Goal: Use online tool/utility: Utilize a website feature to perform a specific function

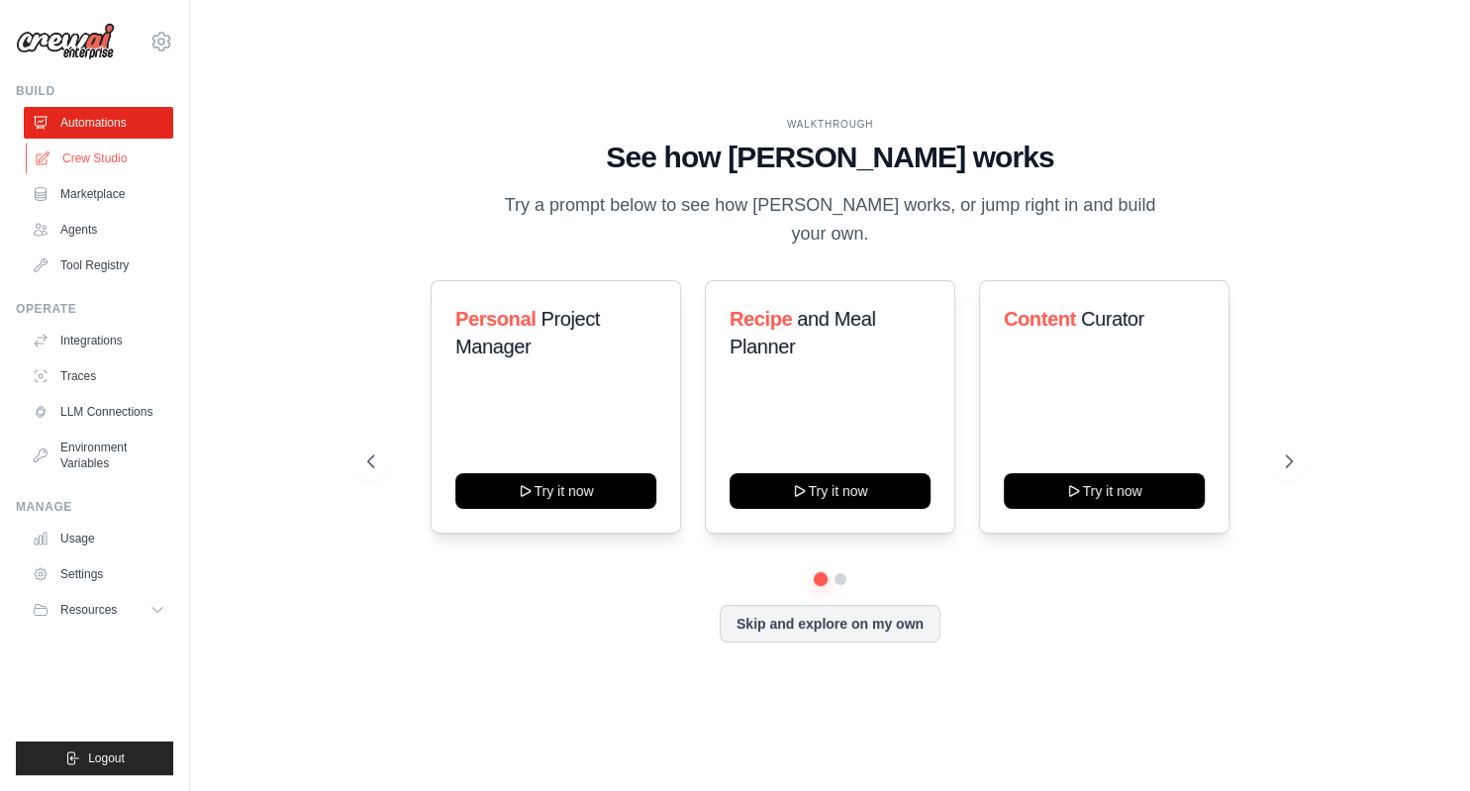
click at [125, 156] on link "Crew Studio" at bounding box center [100, 158] width 149 height 32
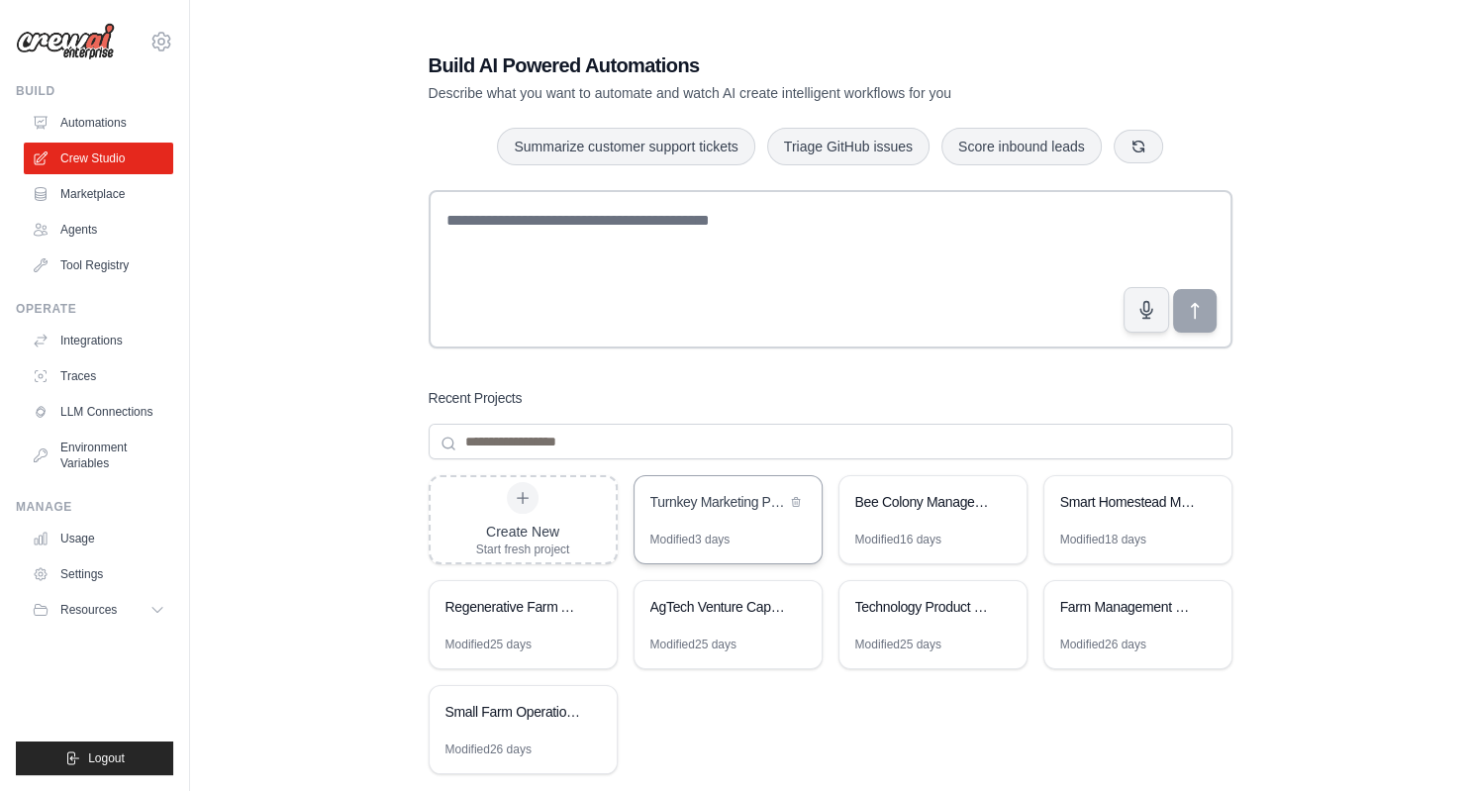
click at [708, 514] on div "Turnkey Marketing Package Designer" at bounding box center [727, 503] width 187 height 55
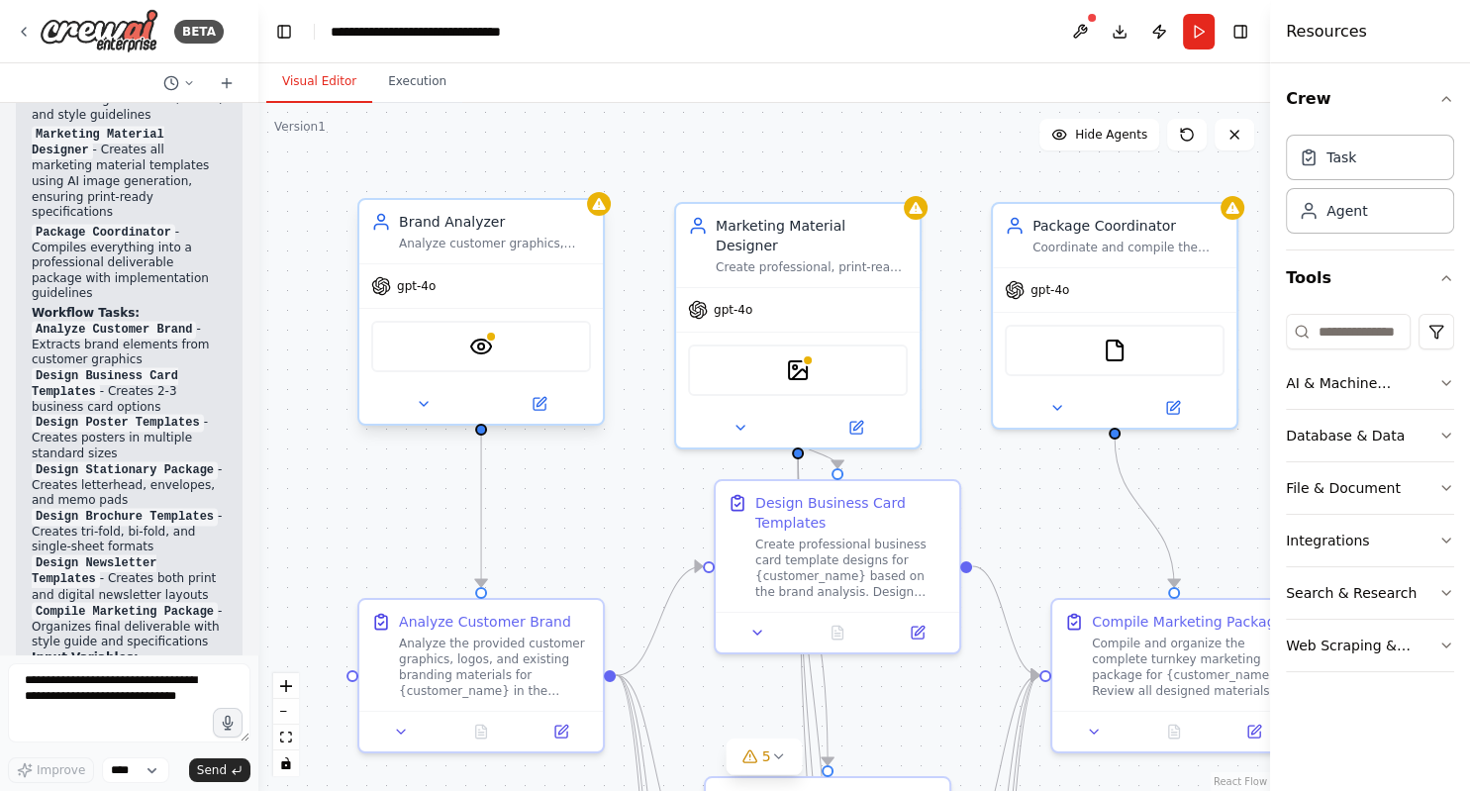
scroll to position [3164, 0]
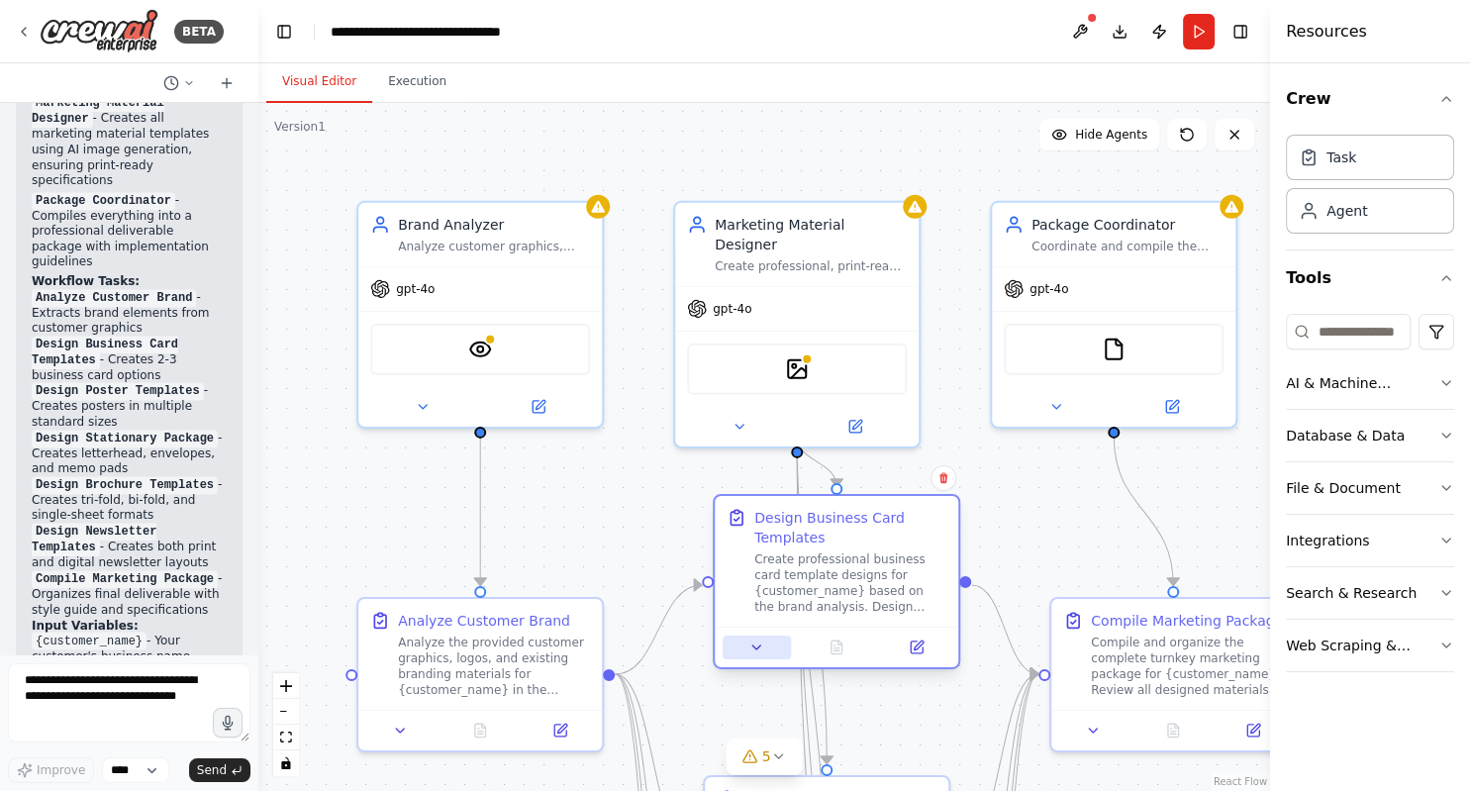
drag, startPoint x: 783, startPoint y: 616, endPoint x: 786, endPoint y: 646, distance: 30.8
click at [786, 646] on div at bounding box center [835, 646] width 243 height 41
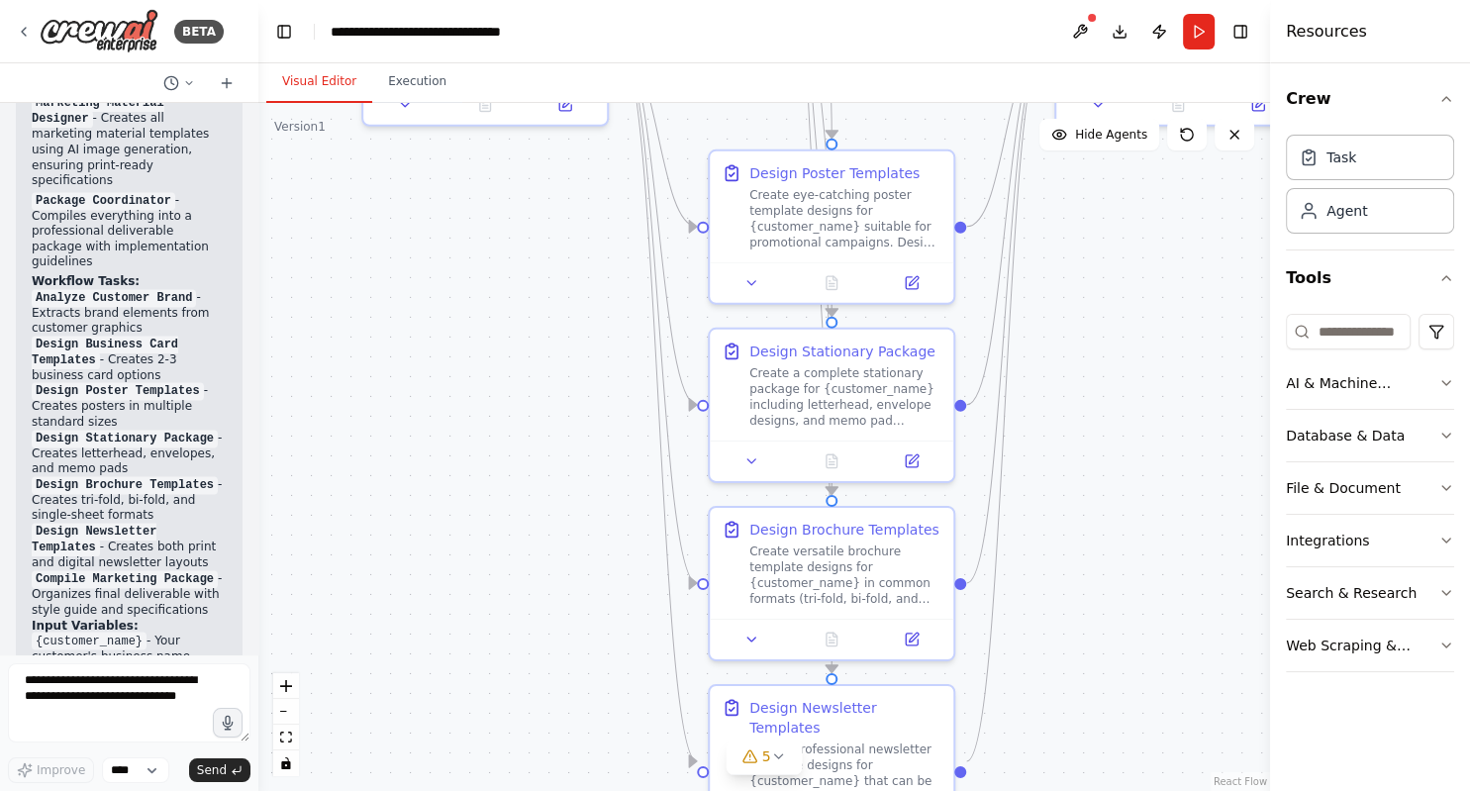
drag, startPoint x: 1049, startPoint y: 514, endPoint x: 1054, endPoint y: -112, distance: 625.4
click at [1054, 103] on div ".deletable-edge-delete-btn { width: 20px; height: 20px; border: 0px solid #ffff…" at bounding box center [763, 447] width 1011 height 688
click at [1060, 591] on div ".deletable-edge-delete-btn { width: 20px; height: 20px; border: 0px solid #ffff…" at bounding box center [763, 447] width 1011 height 688
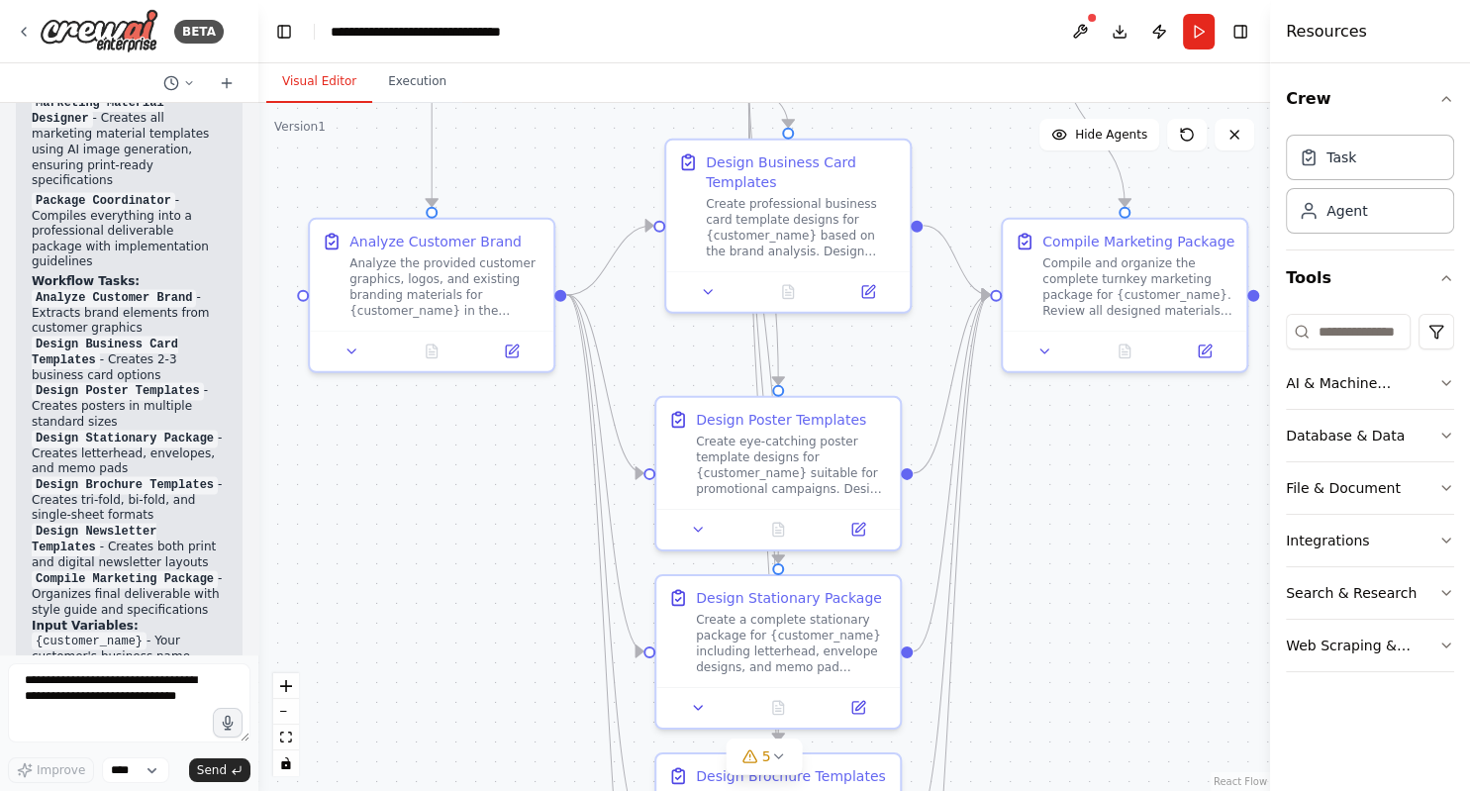
drag, startPoint x: 1057, startPoint y: 584, endPoint x: 1001, endPoint y: 837, distance: 259.3
click at [1001, 790] on div ".deletable-edge-delete-btn { width: 20px; height: 20px; border: 0px solid #ffff…" at bounding box center [763, 447] width 1011 height 688
click at [822, 245] on div "Create professional business card template designs for {customer_name} based on…" at bounding box center [802, 223] width 192 height 63
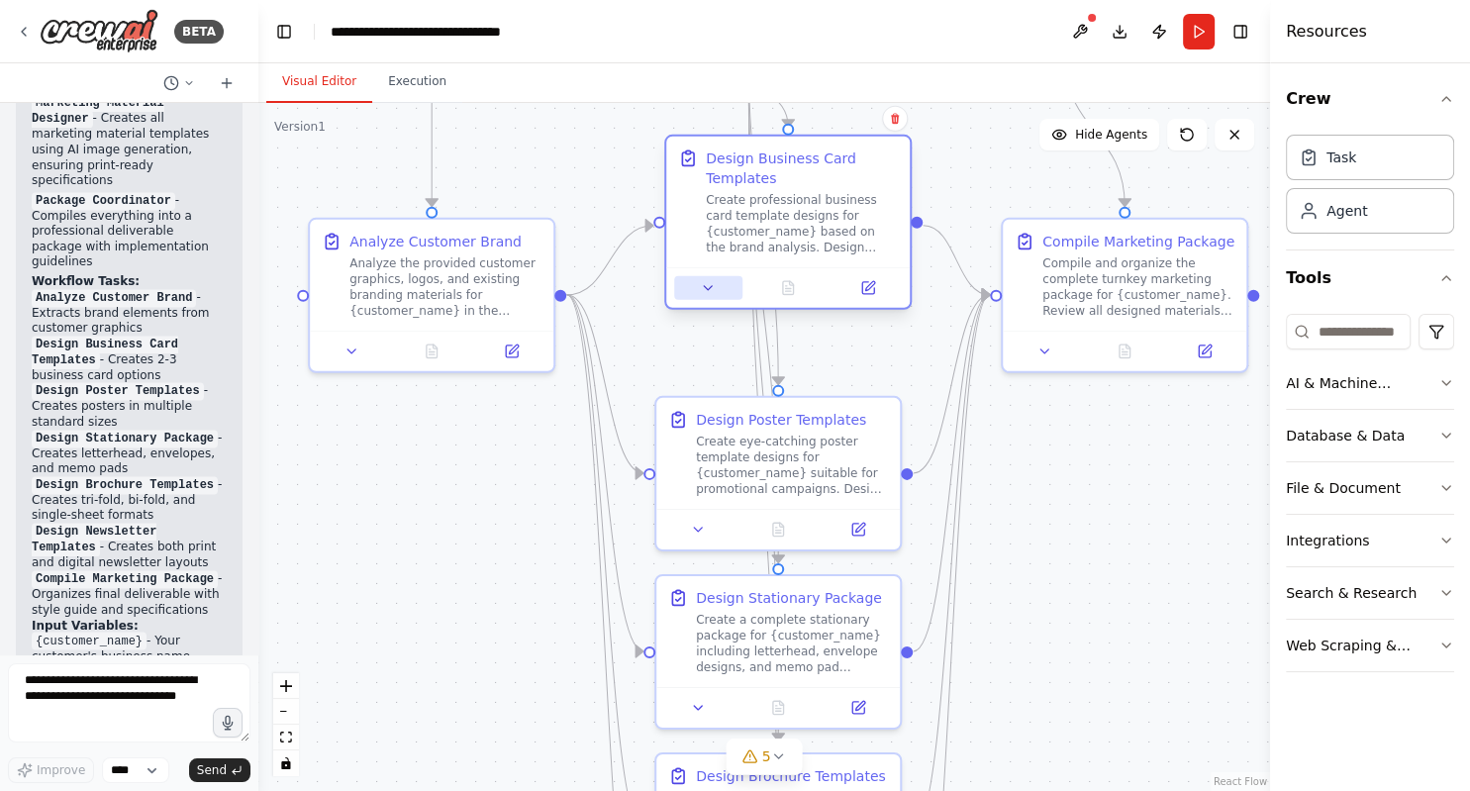
click at [721, 291] on button at bounding box center [708, 288] width 68 height 24
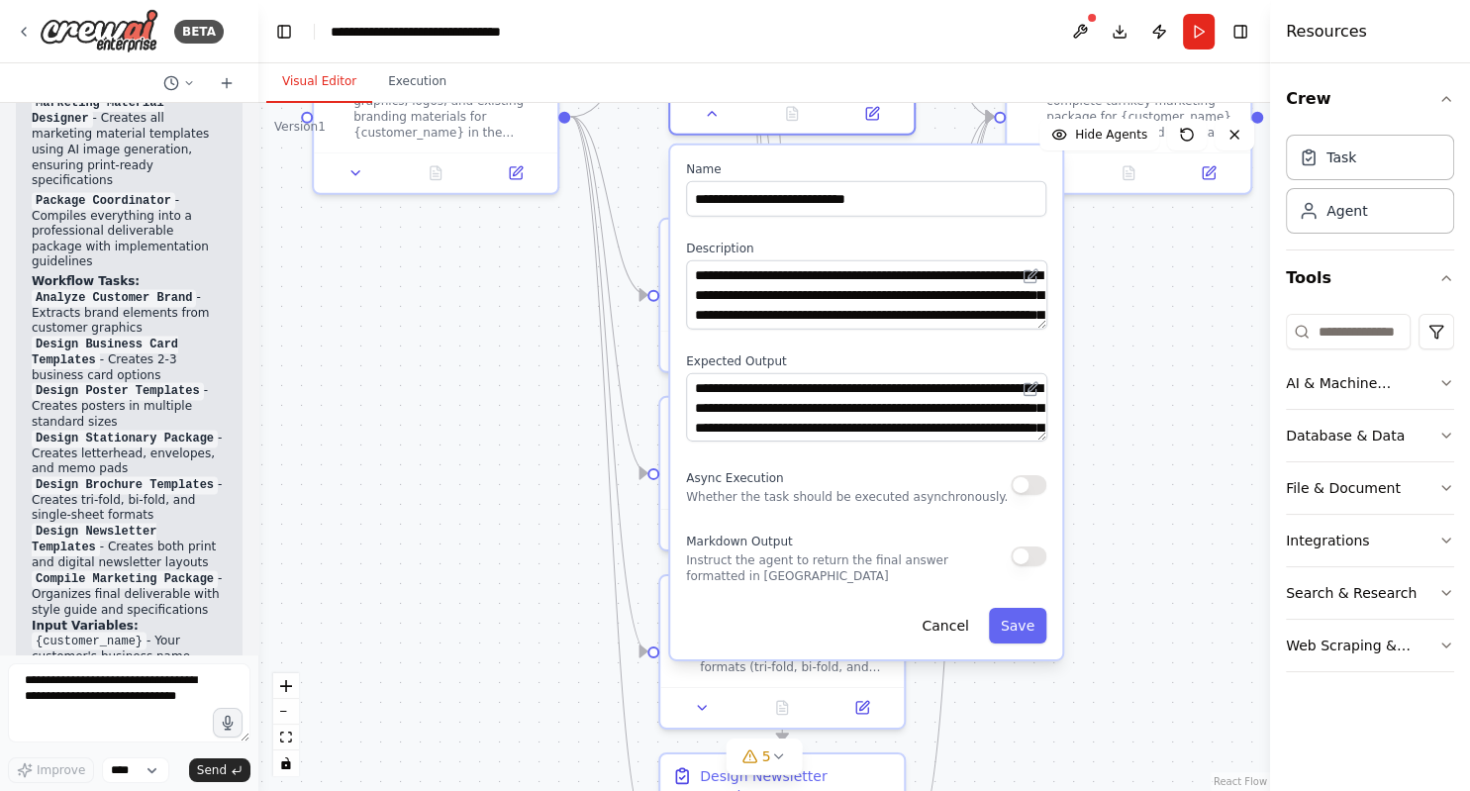
drag, startPoint x: 1122, startPoint y: 553, endPoint x: 1126, endPoint y: 375, distance: 178.2
click at [1126, 375] on div ".deletable-edge-delete-btn { width: 20px; height: 20px; border: 0px solid #ffff…" at bounding box center [763, 447] width 1011 height 688
click at [1201, 406] on div ".deletable-edge-delete-btn { width: 20px; height: 20px; border: 0px solid #ffff…" at bounding box center [763, 447] width 1011 height 688
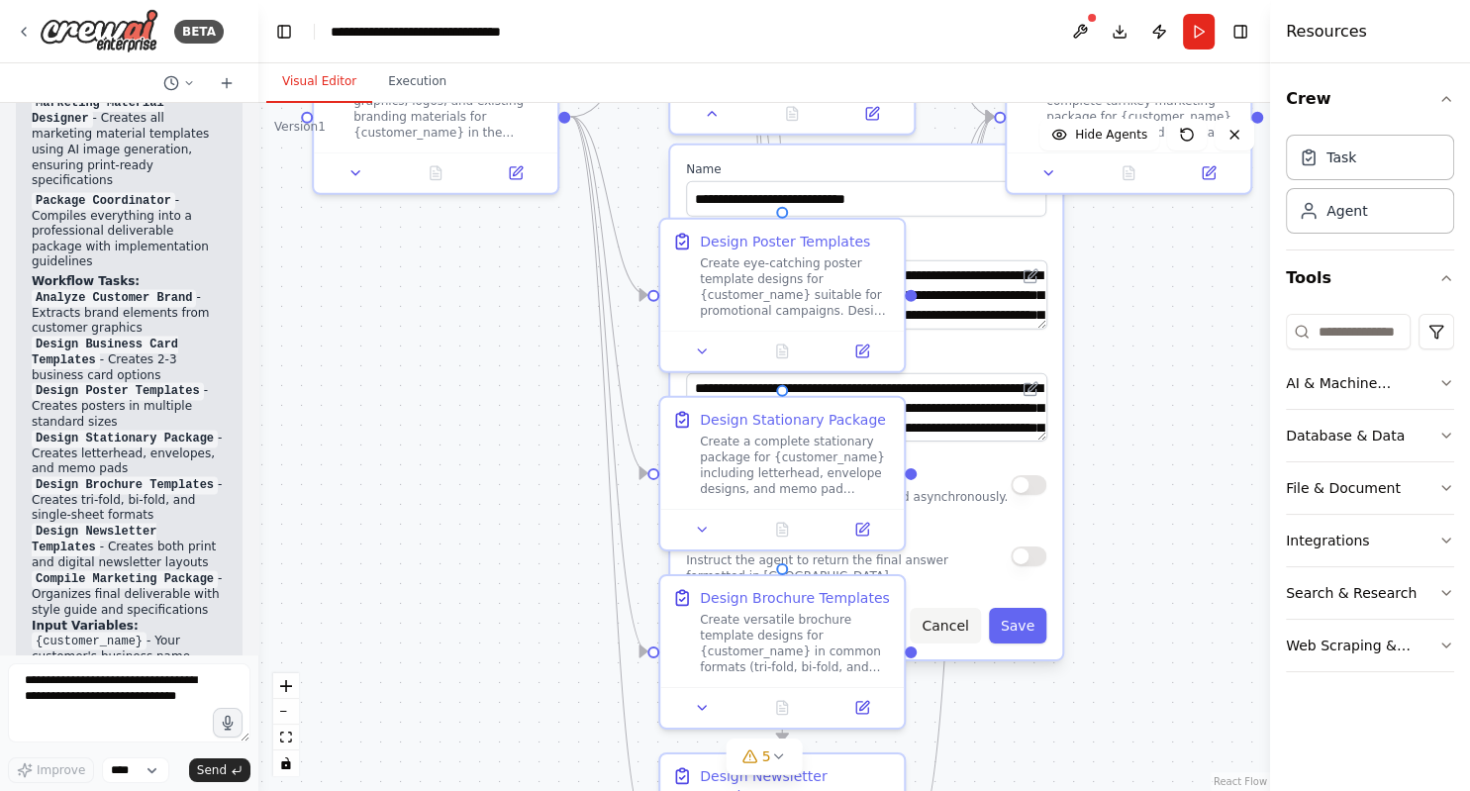
click at [958, 631] on button "Cancel" at bounding box center [944, 626] width 70 height 36
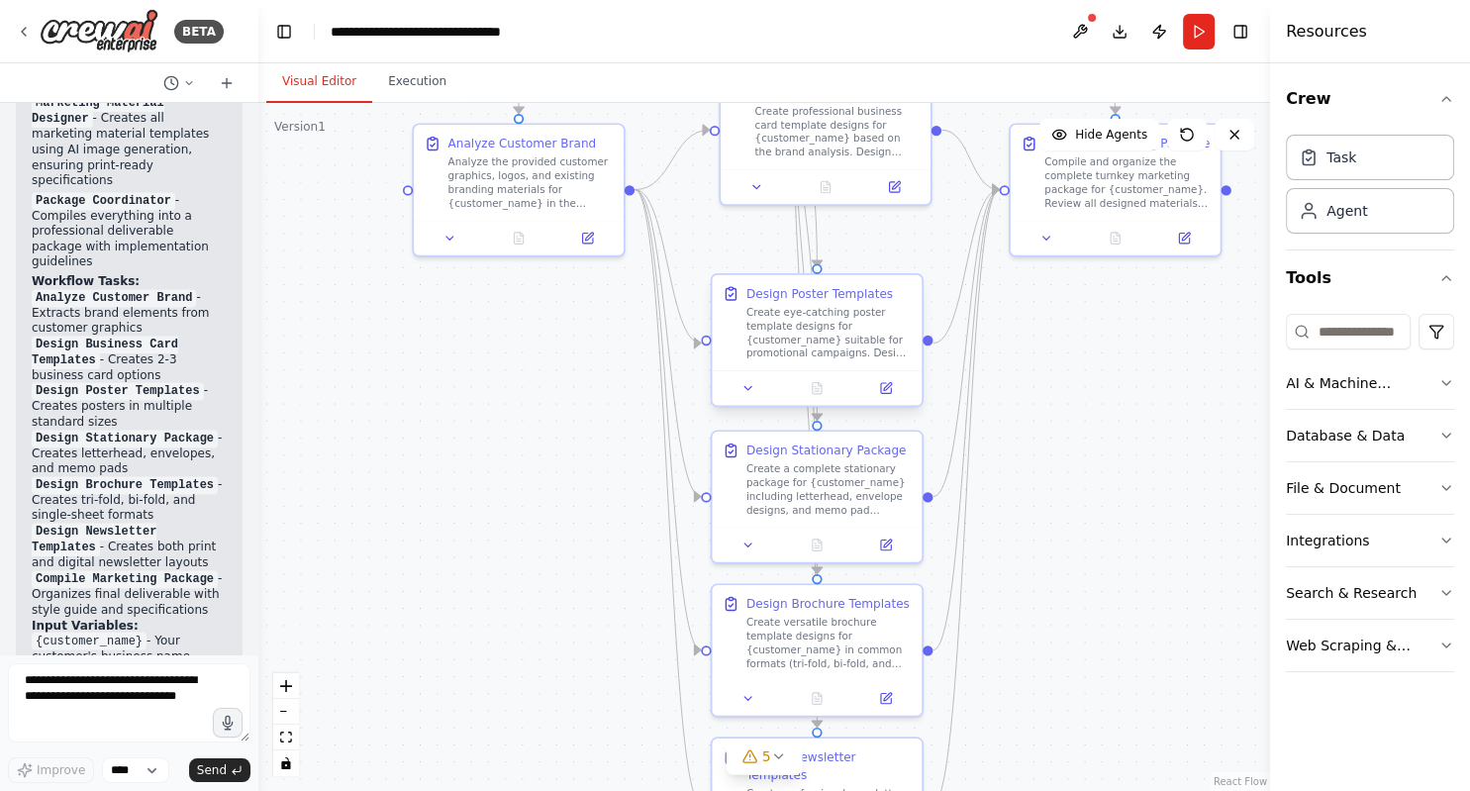
click at [798, 311] on div "Create eye-catching poster template designs for {customer_name} suitable for pr…" at bounding box center [828, 333] width 165 height 54
click at [749, 393] on icon at bounding box center [748, 388] width 14 height 14
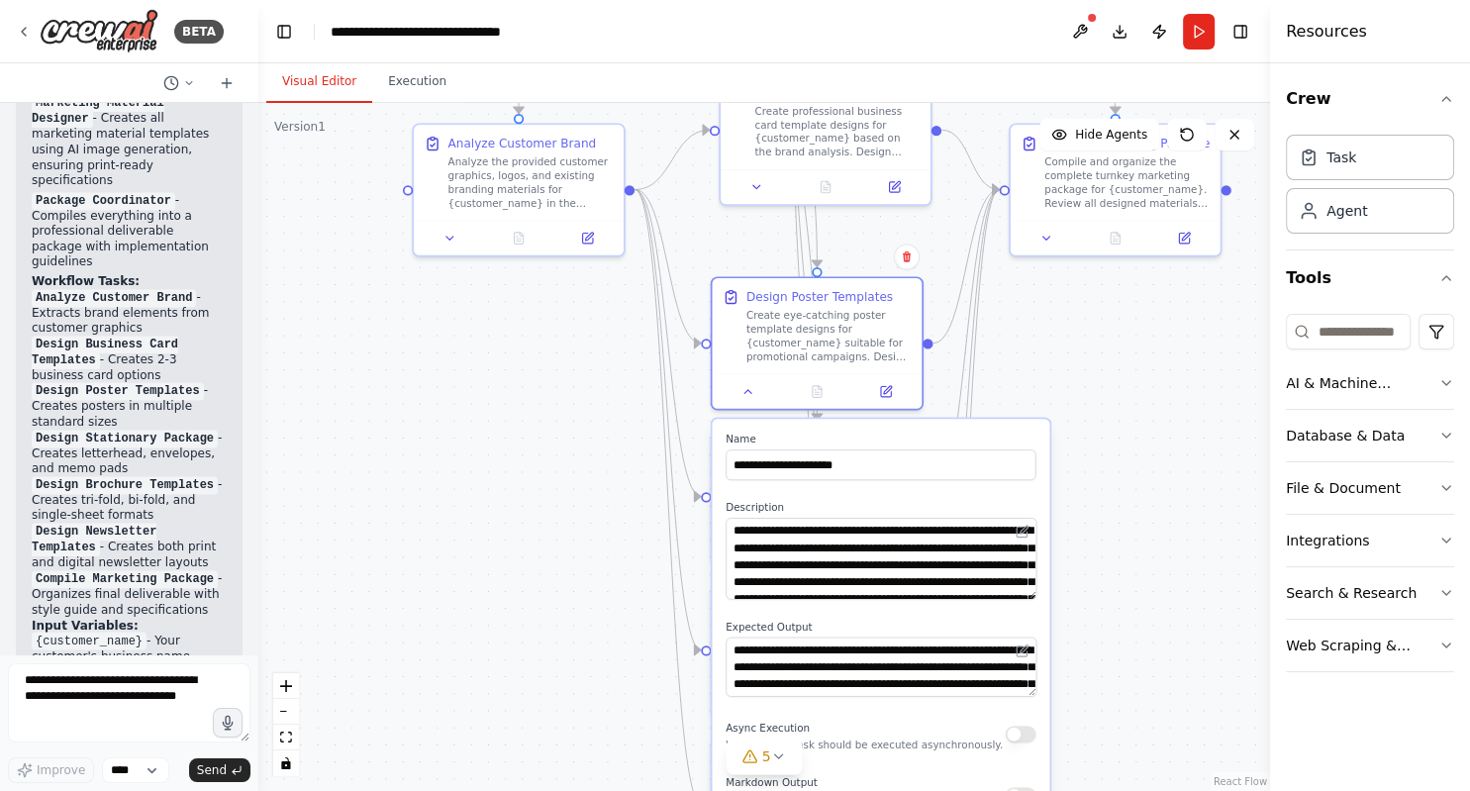
drag, startPoint x: 1034, startPoint y: 573, endPoint x: 1051, endPoint y: 632, distance: 61.7
click at [1051, 632] on div ".deletable-edge-delete-btn { width: 20px; height: 20px; border: 0px solid #ffff…" at bounding box center [763, 447] width 1011 height 688
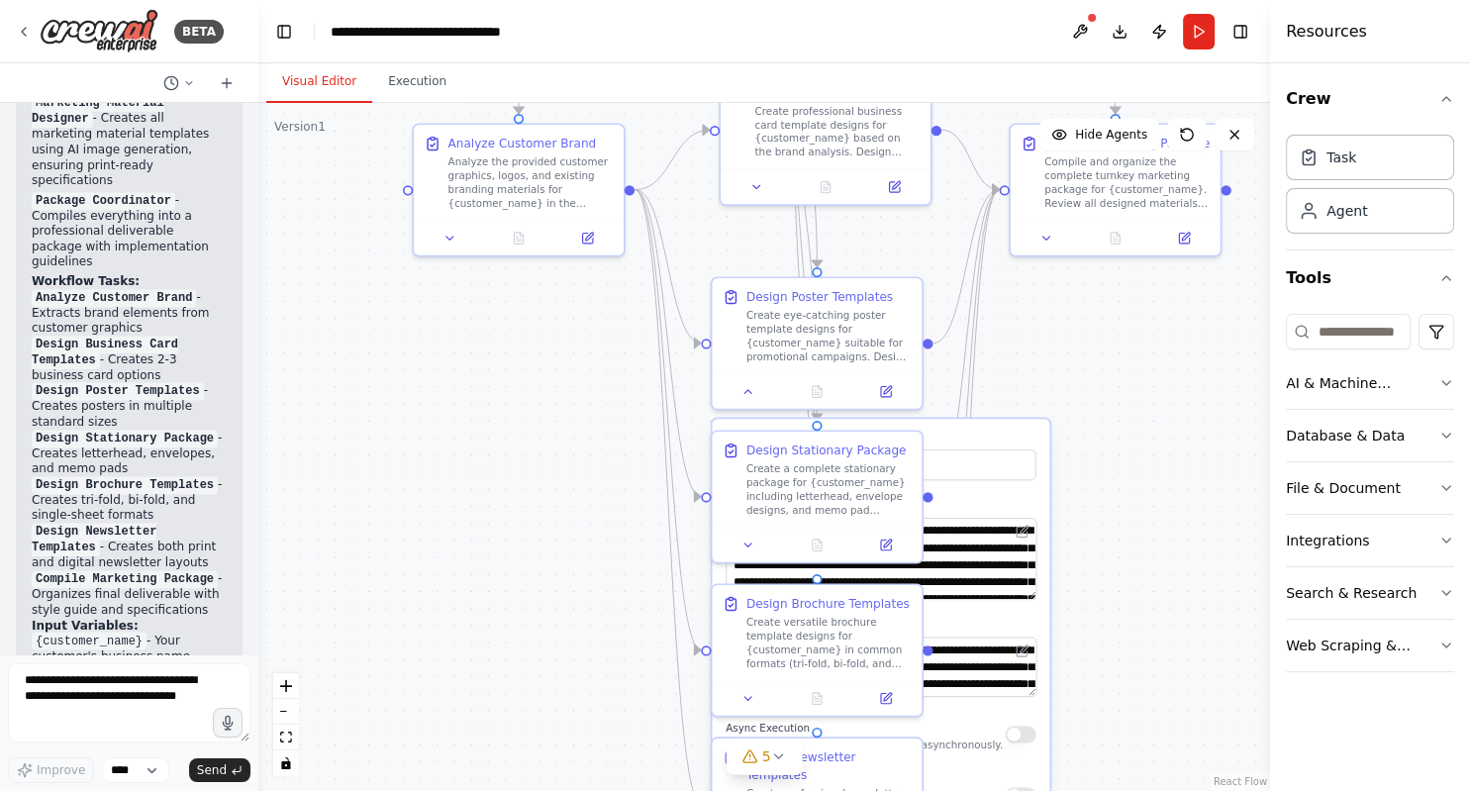
click at [1100, 589] on div ".deletable-edge-delete-btn { width: 20px; height: 20px; border: 0px solid #ffff…" at bounding box center [763, 447] width 1011 height 688
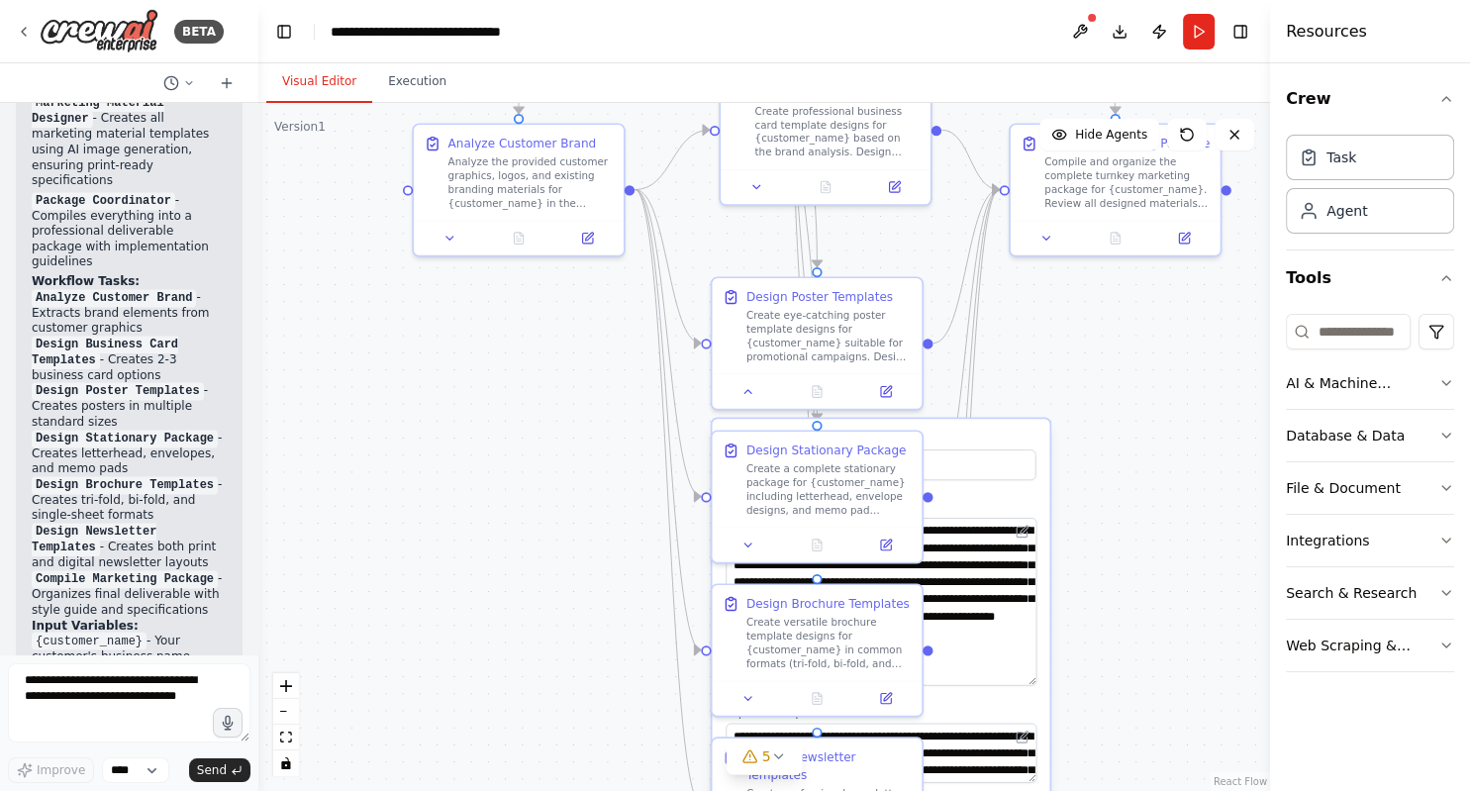
drag, startPoint x: 1031, startPoint y: 597, endPoint x: 1039, endPoint y: 683, distance: 86.5
click at [1036, 683] on textarea "**********" at bounding box center [880, 602] width 311 height 168
click at [1217, 600] on div ".deletable-edge-delete-btn { width: 20px; height: 20px; border: 0px solid #ffff…" at bounding box center [763, 447] width 1011 height 688
click at [964, 461] on input "**********" at bounding box center [880, 464] width 310 height 31
click at [971, 496] on div "**********" at bounding box center [880, 694] width 337 height 551
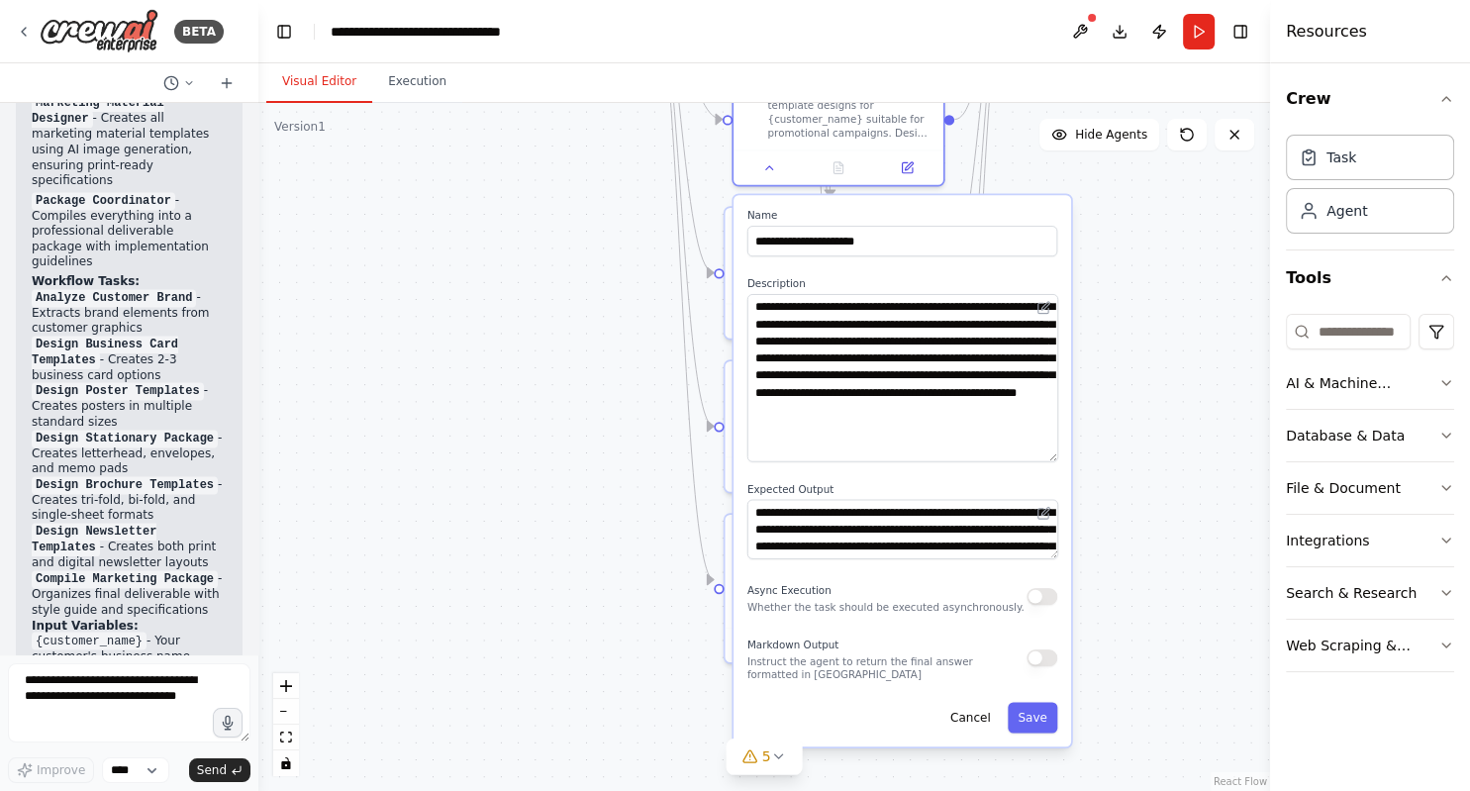
drag, startPoint x: 1161, startPoint y: 493, endPoint x: 1174, endPoint y: 269, distance: 224.0
click at [1174, 269] on div ".deletable-edge-delete-btn { width: 20px; height: 20px; border: 0px solid #ffff…" at bounding box center [763, 447] width 1011 height 688
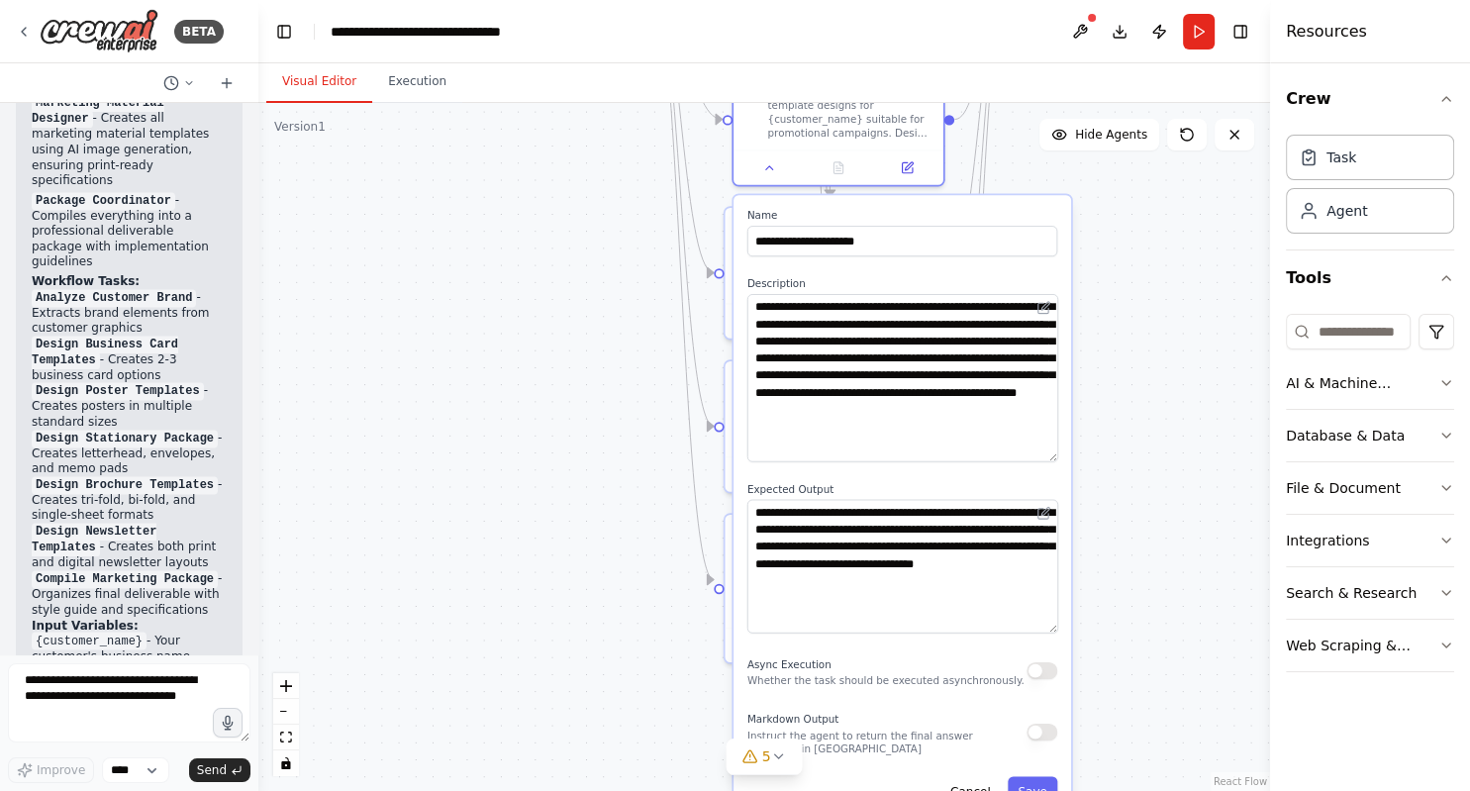
drag, startPoint x: 1054, startPoint y: 554, endPoint x: 1067, endPoint y: 628, distance: 75.3
click at [1058, 628] on textarea "**********" at bounding box center [902, 566] width 311 height 134
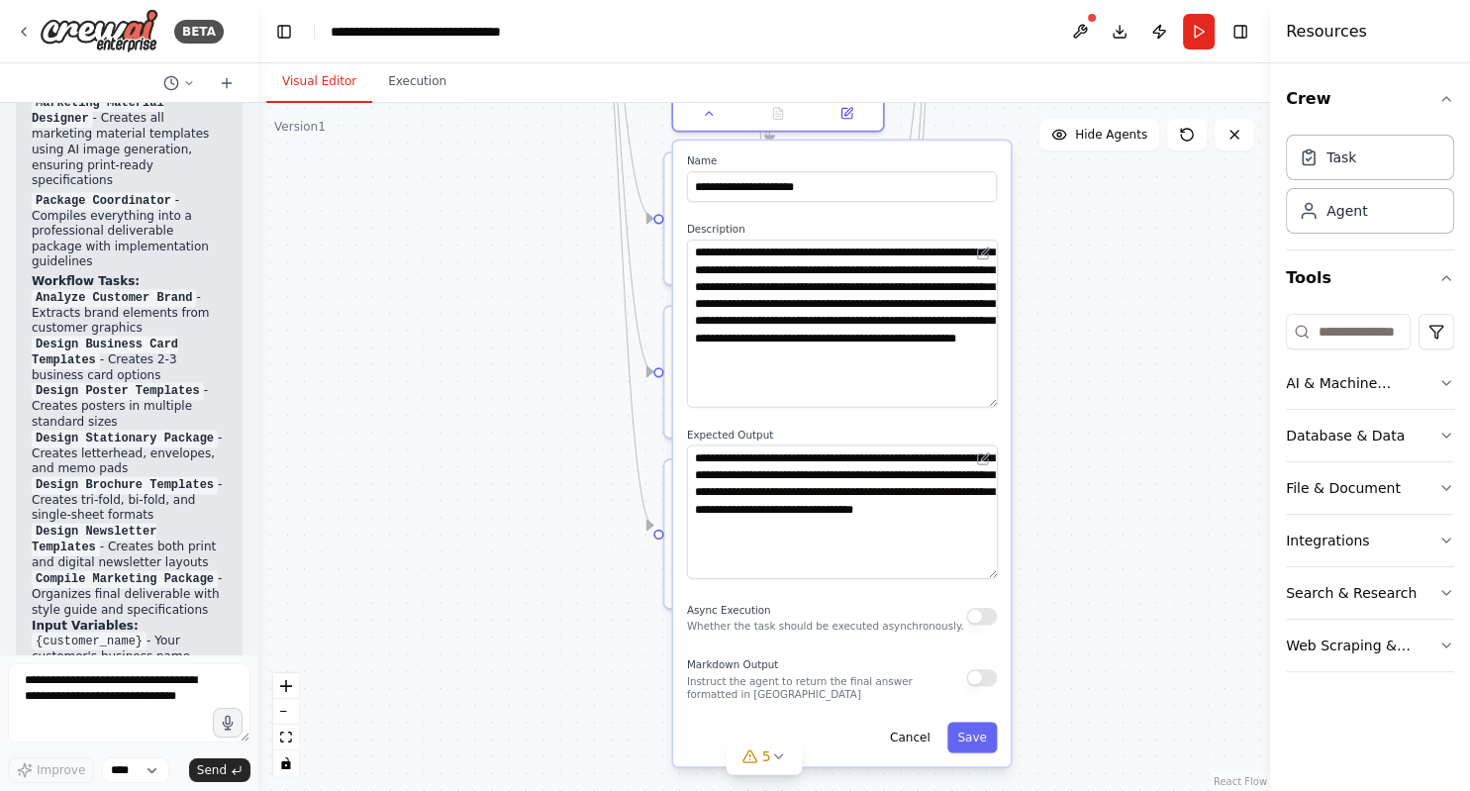
drag, startPoint x: 1111, startPoint y: 340, endPoint x: 1051, endPoint y: 286, distance: 81.3
click at [1051, 286] on div ".deletable-edge-delete-btn { width: 20px; height: 20px; border: 0px solid #ffff…" at bounding box center [763, 447] width 1011 height 688
click at [918, 741] on button "Cancel" at bounding box center [910, 736] width 61 height 31
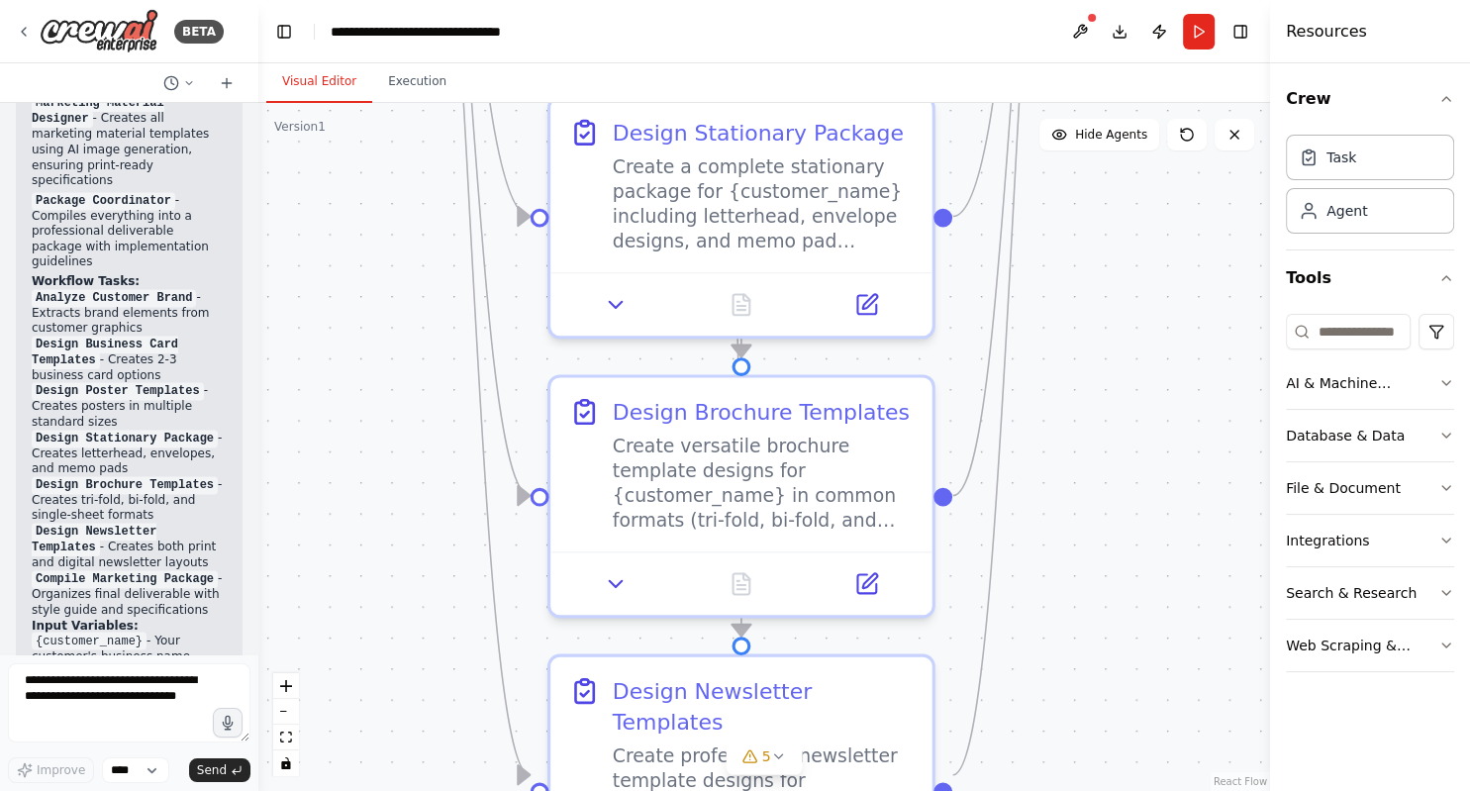
drag, startPoint x: 897, startPoint y: 443, endPoint x: 1062, endPoint y: 798, distance: 390.9
click at [1062, 790] on div ".deletable-edge-delete-btn { width: 20px; height: 20px; border: 0px solid #ffff…" at bounding box center [763, 447] width 1011 height 688
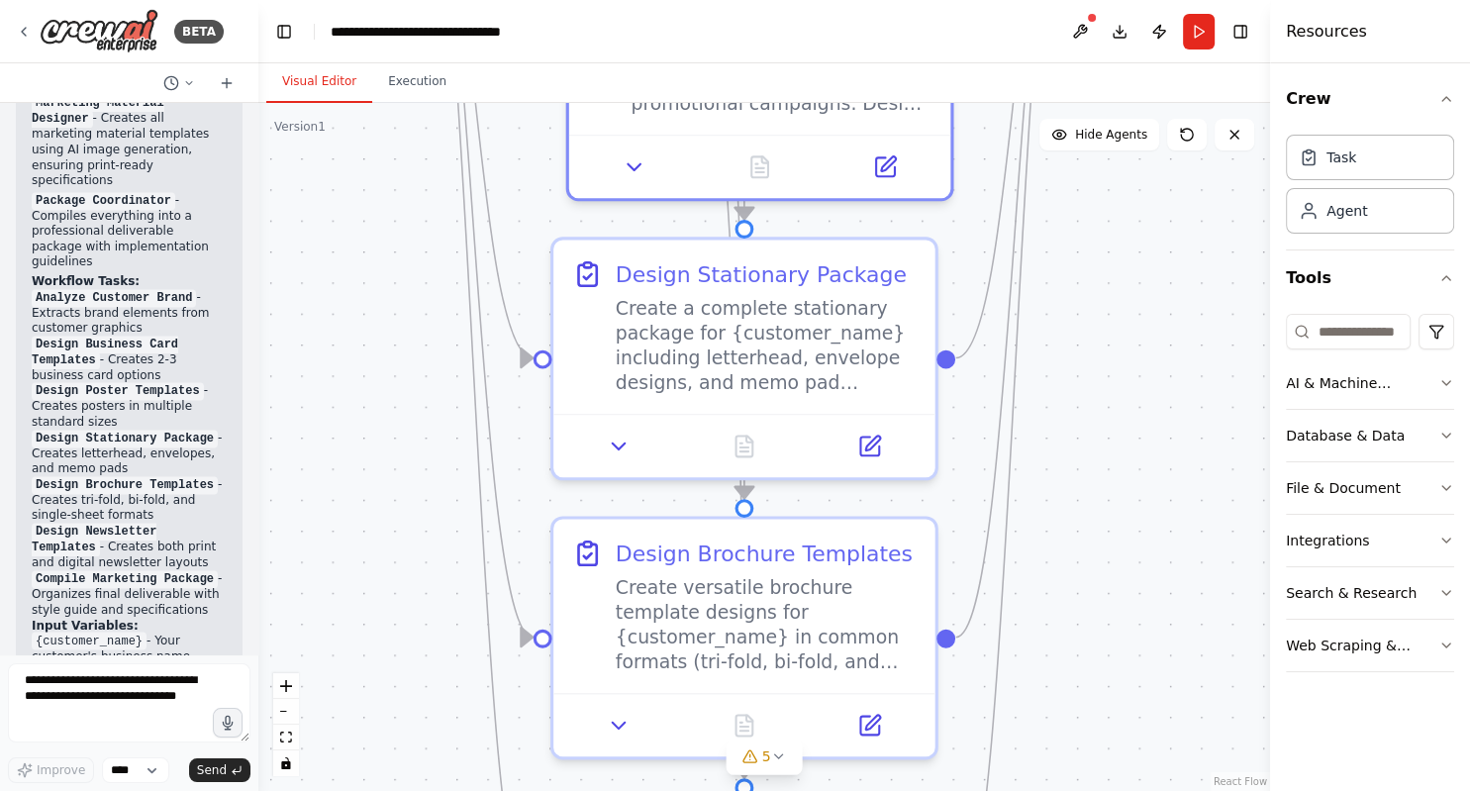
drag, startPoint x: 1130, startPoint y: 481, endPoint x: 1130, endPoint y: 612, distance: 130.6
click at [1130, 612] on div ".deletable-edge-delete-btn { width: 20px; height: 20px; border: 0px solid #ffff…" at bounding box center [763, 447] width 1011 height 688
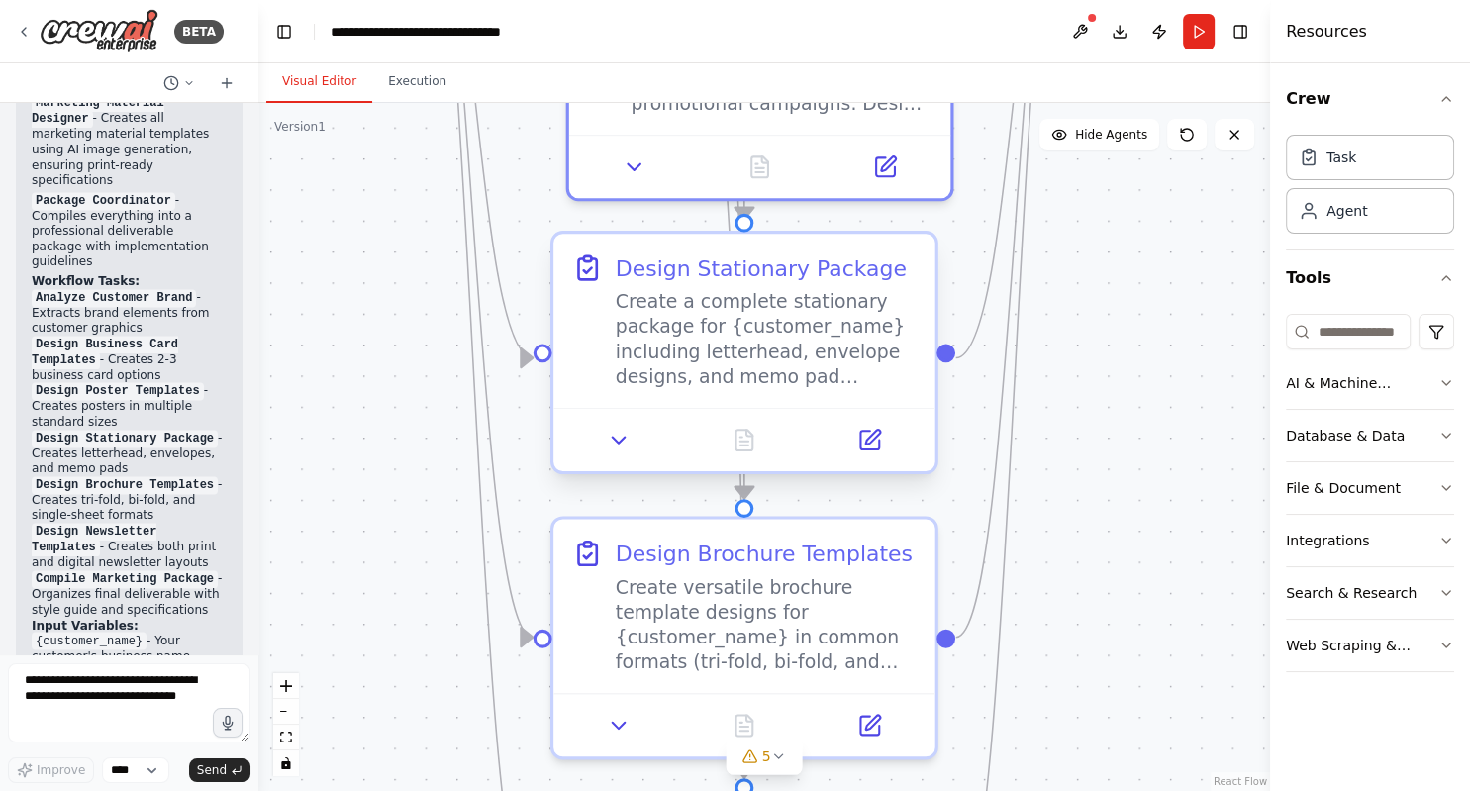
click at [914, 389] on div "Design Stationary Package Create a complete stationary package for {customer_na…" at bounding box center [743, 321] width 381 height 174
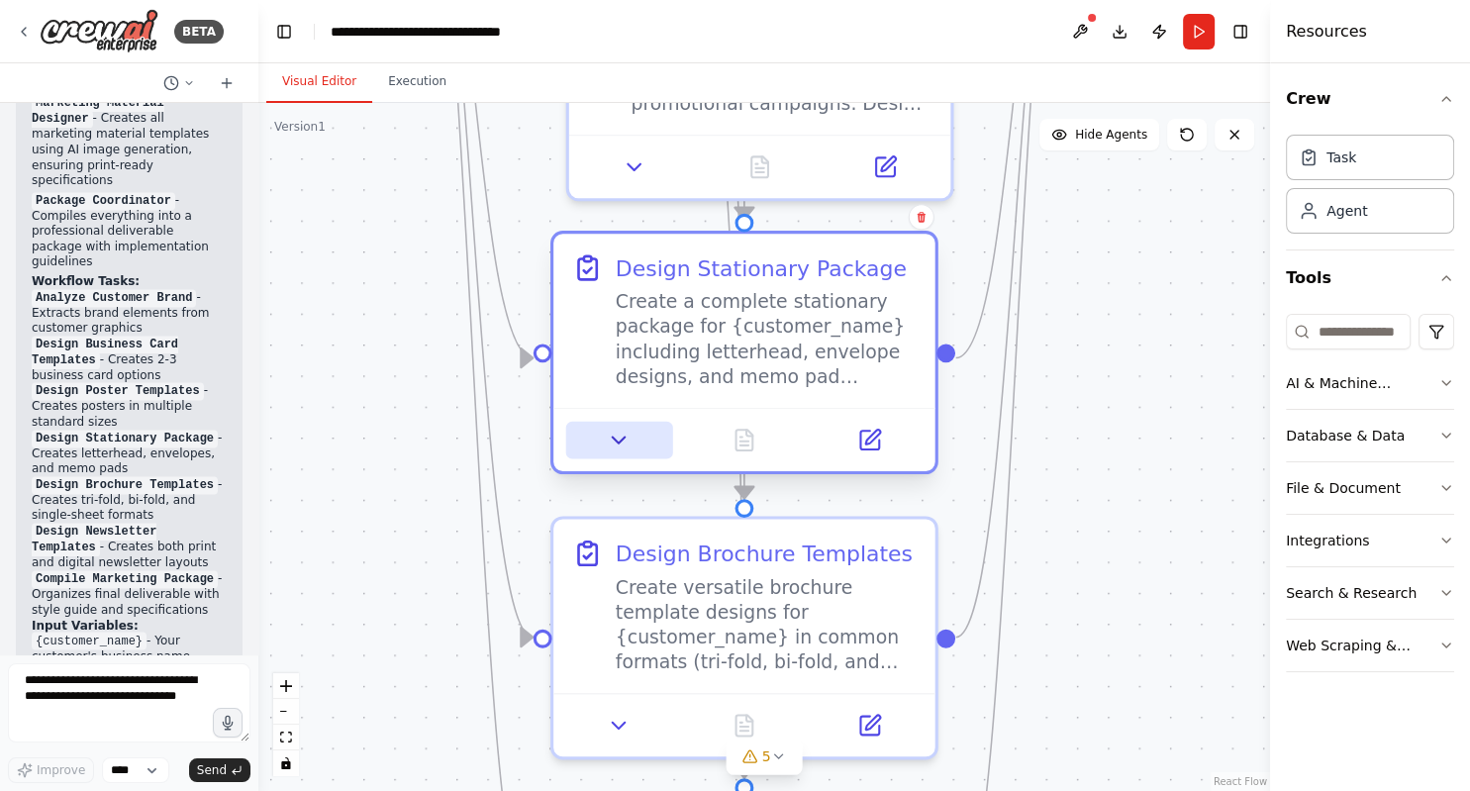
click at [623, 441] on icon at bounding box center [619, 439] width 25 height 25
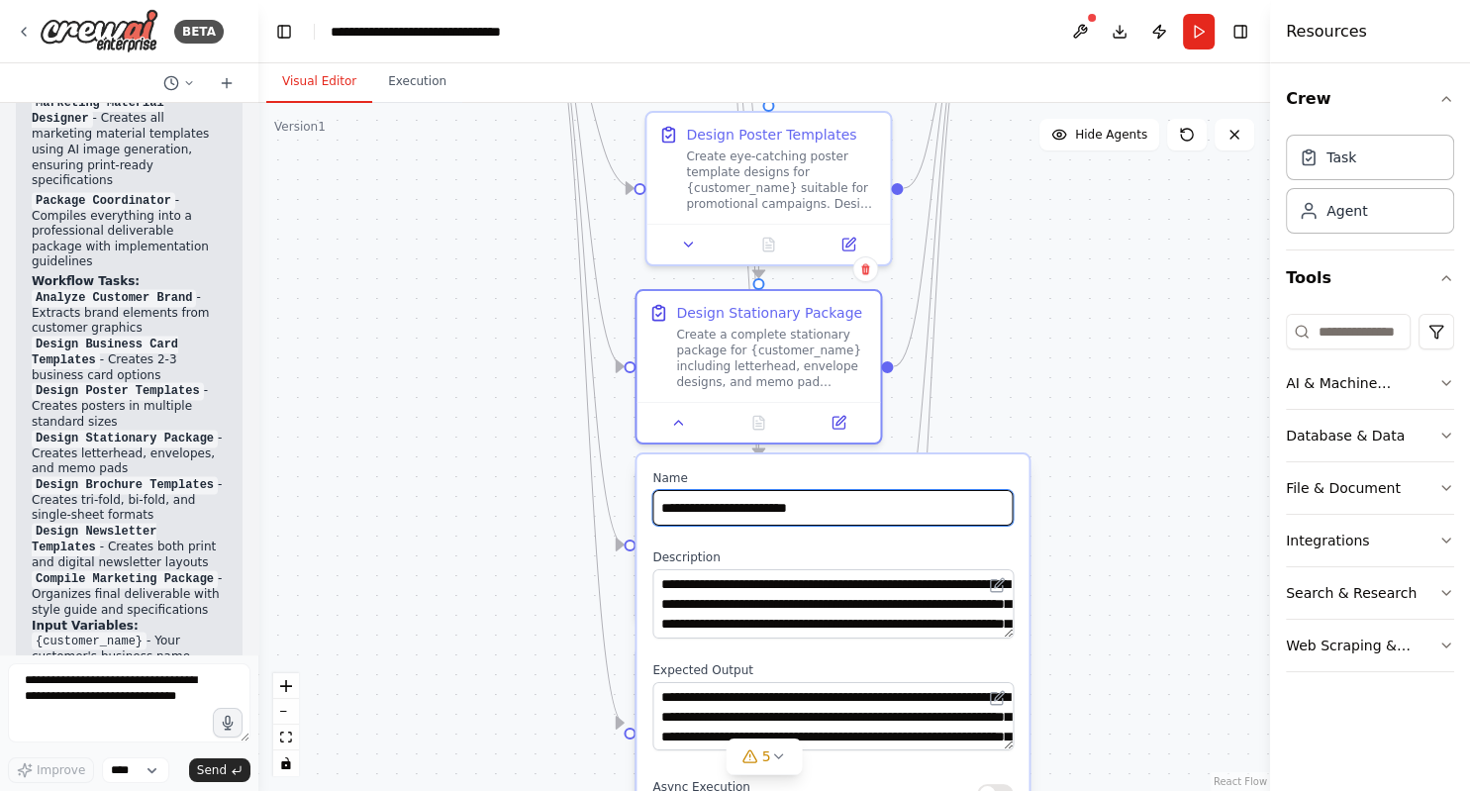
drag, startPoint x: 948, startPoint y: 495, endPoint x: 961, endPoint y: 437, distance: 58.8
click at [961, 490] on input "**********" at bounding box center [832, 508] width 360 height 36
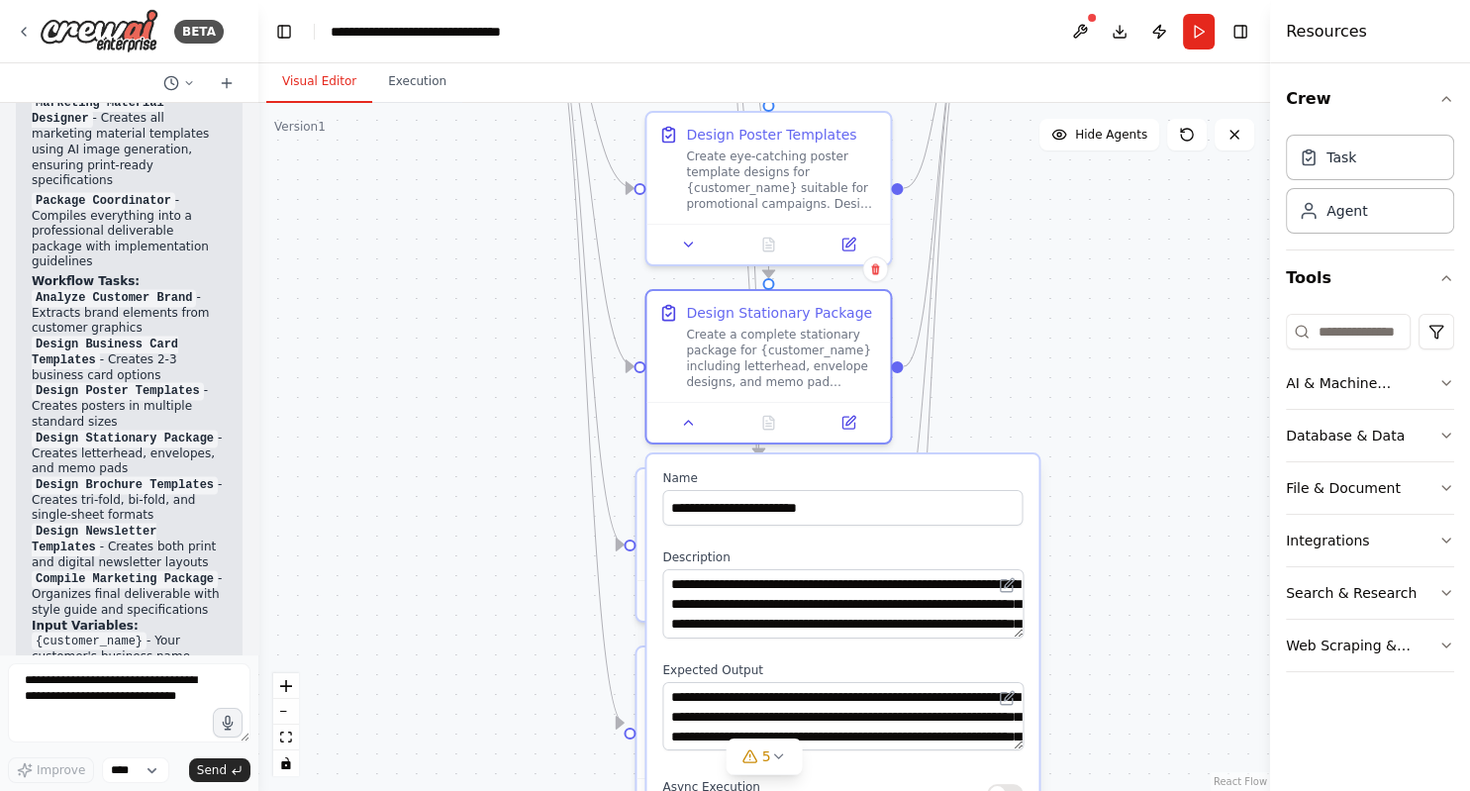
click at [912, 545] on div "**********" at bounding box center [842, 711] width 392 height 514
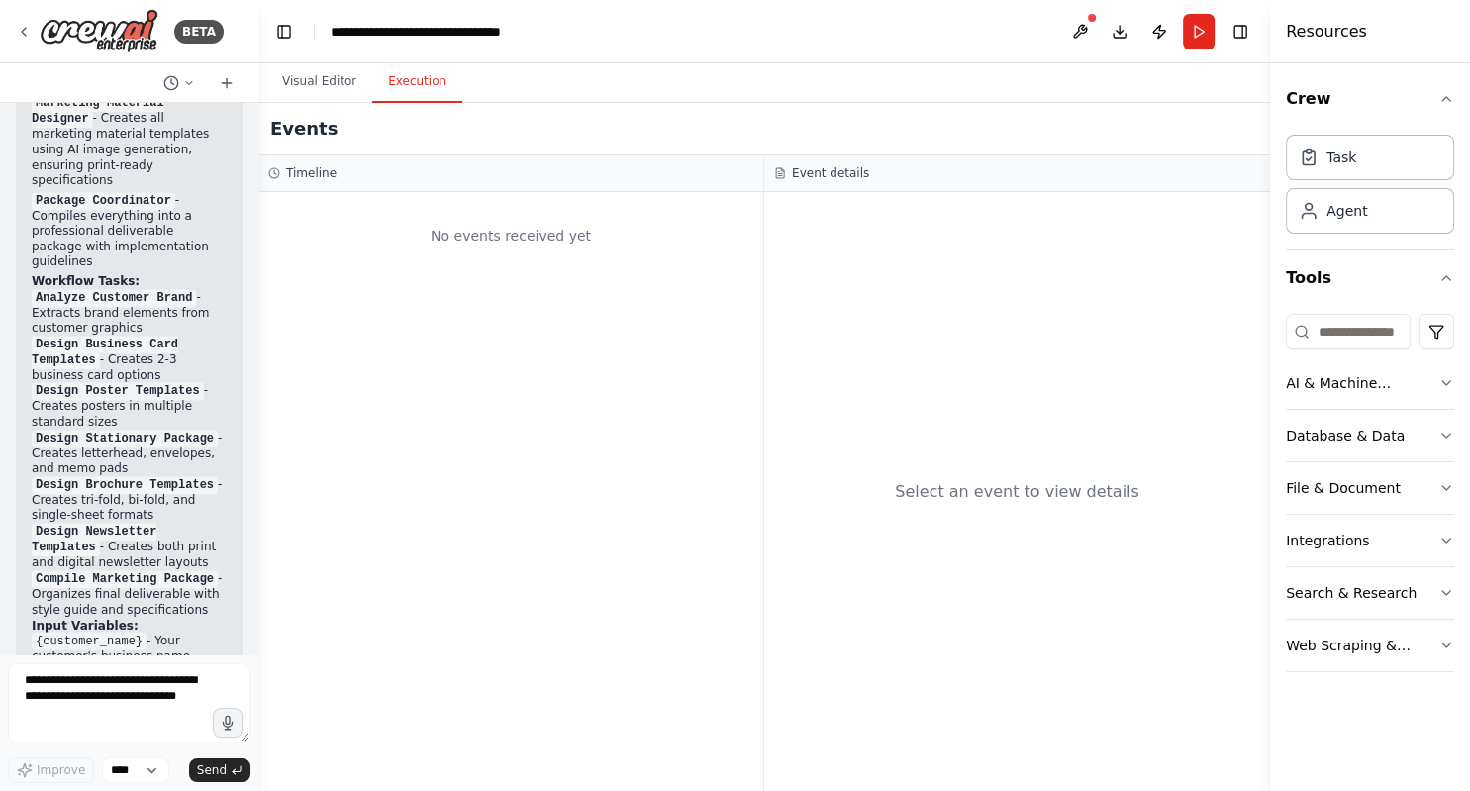
click at [427, 86] on button "Execution" at bounding box center [417, 82] width 90 height 42
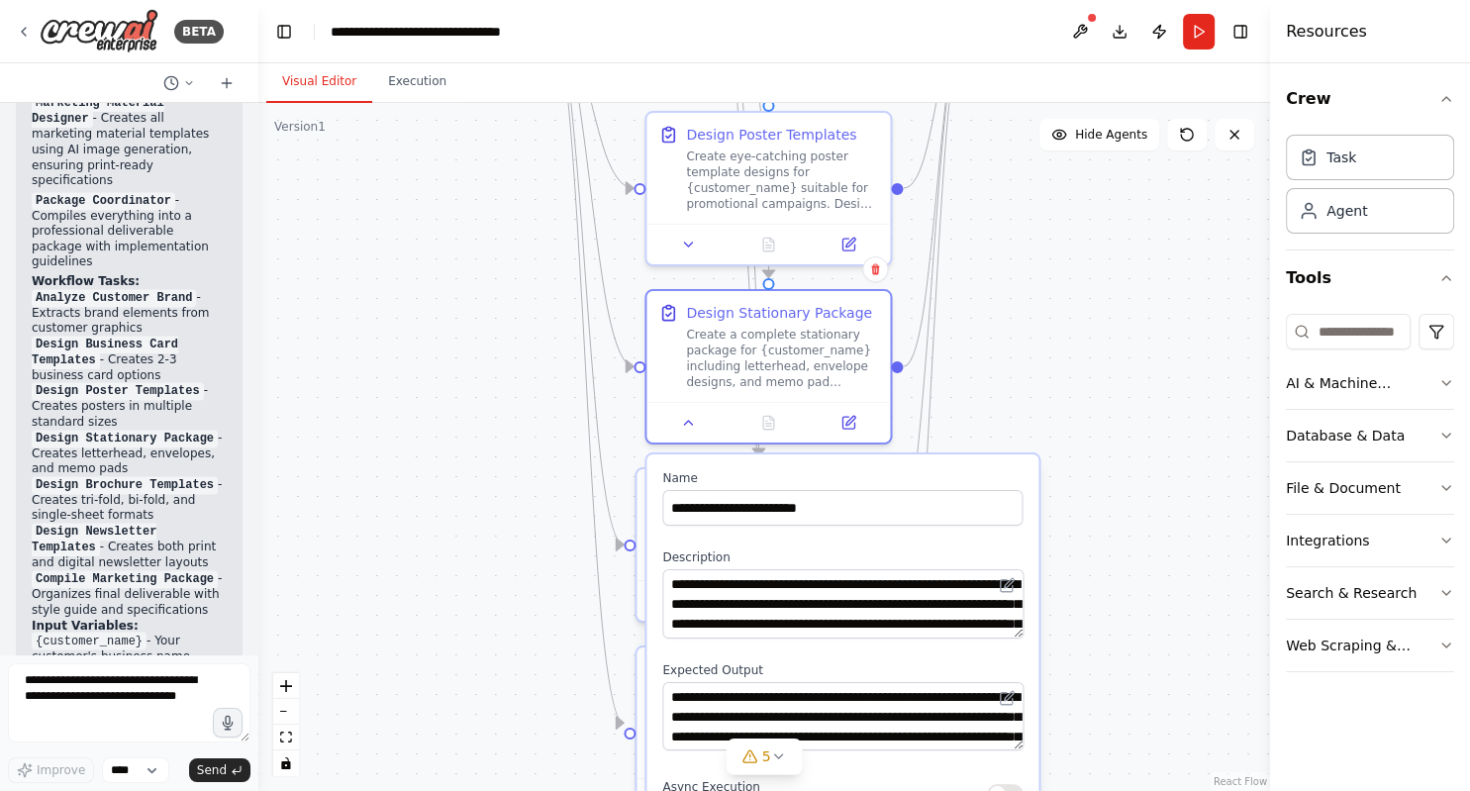
click at [301, 79] on button "Visual Editor" at bounding box center [319, 82] width 106 height 42
click at [1122, 35] on button "Download" at bounding box center [1119, 32] width 32 height 36
click at [1119, 24] on header "**********" at bounding box center [763, 31] width 1011 height 63
